Goal: Navigation & Orientation: Find specific page/section

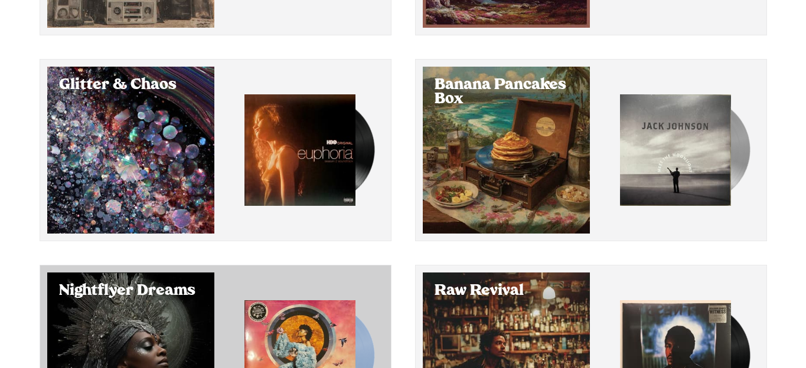
scroll to position [275, 0]
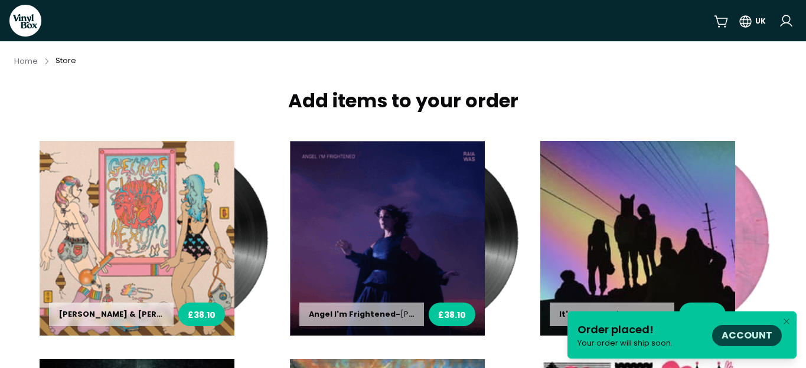
click at [743, 336] on link "Account" at bounding box center [746, 336] width 51 height 14
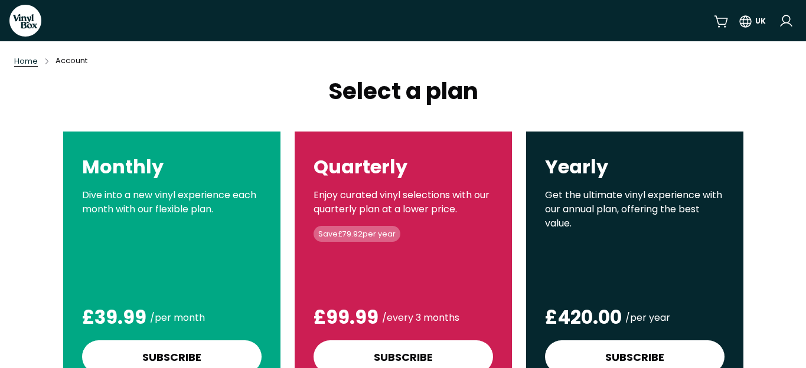
click at [15, 60] on span "Home" at bounding box center [26, 61] width 24 height 10
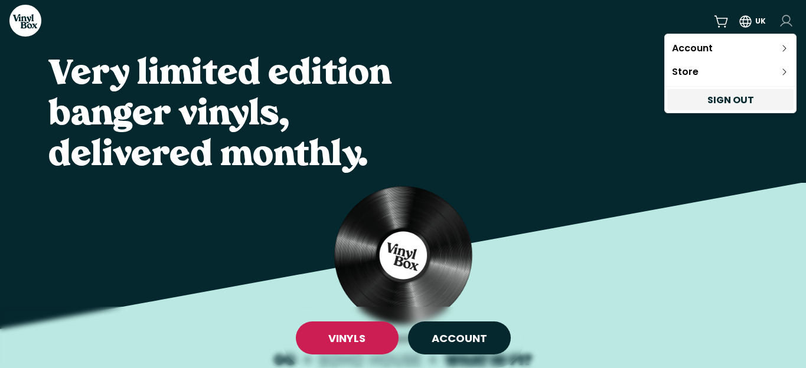
click at [791, 25] on html "VinylBox UK Very limited edition banger vinyls, delivered monthly. Vouched for …" at bounding box center [403, 184] width 806 height 368
click at [733, 81] on link "Store" at bounding box center [730, 72] width 126 height 24
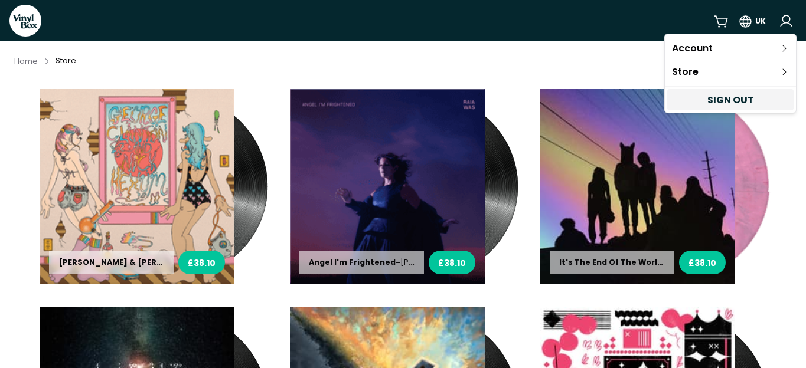
click at [181, 44] on html "VinylBox UK Home Store [PERSON_NAME] & [PERSON_NAME] - [PERSON_NAME] & [PERSON_…" at bounding box center [403, 184] width 806 height 368
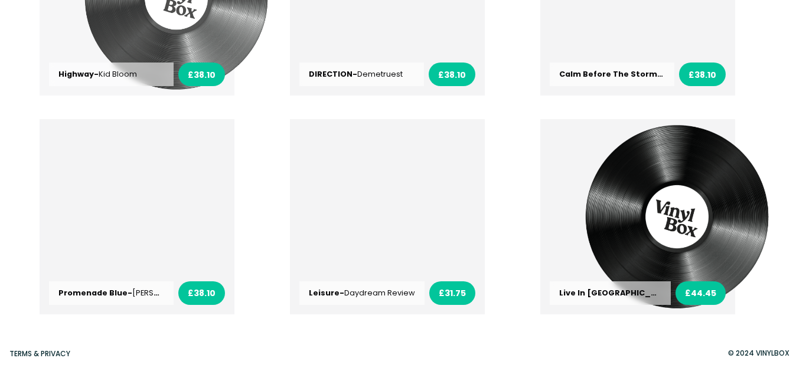
scroll to position [1286, 0]
